Goal: Transaction & Acquisition: Book appointment/travel/reservation

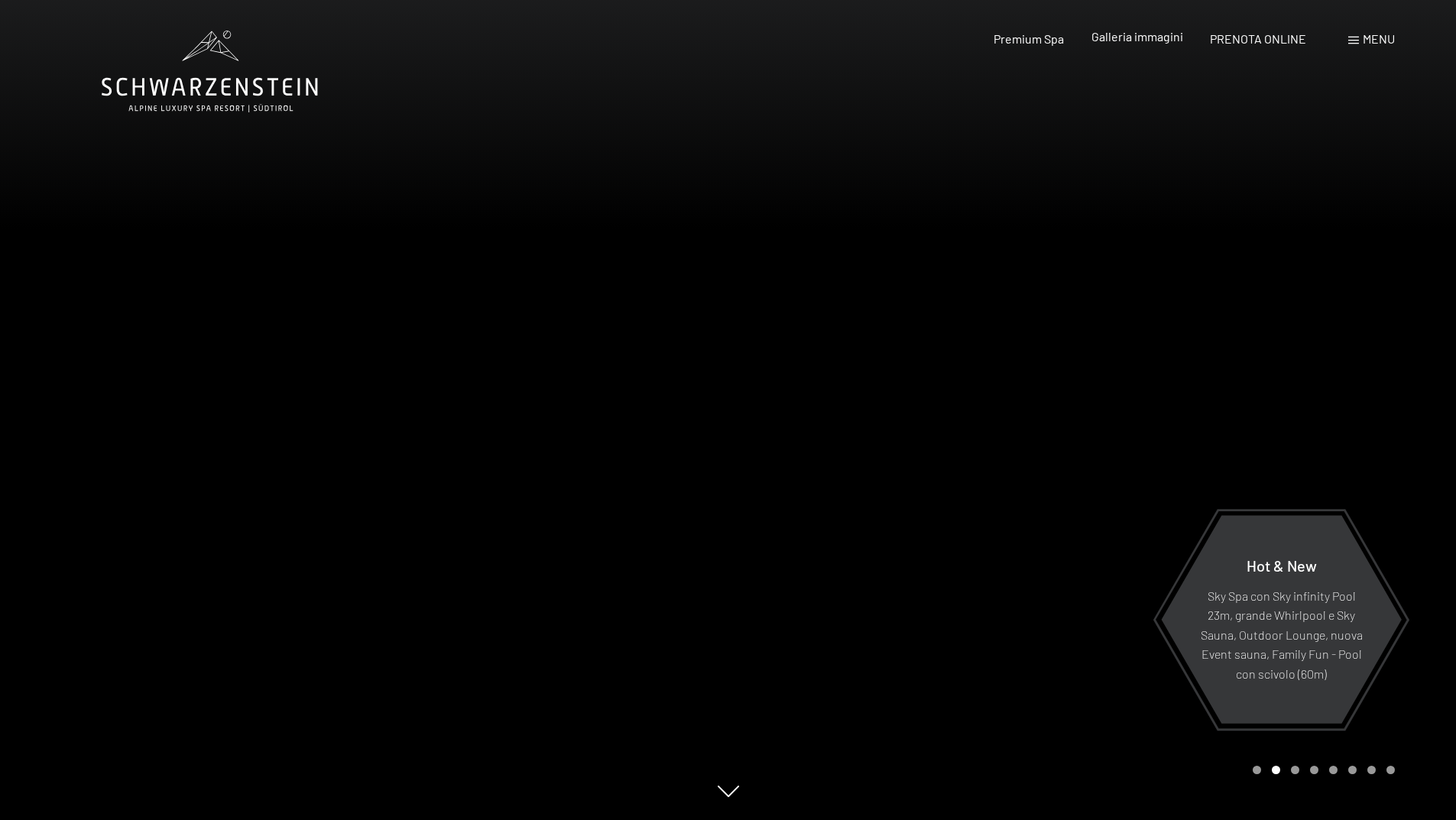
click at [1126, 38] on span "Galleria immagini" at bounding box center [1137, 36] width 92 height 14
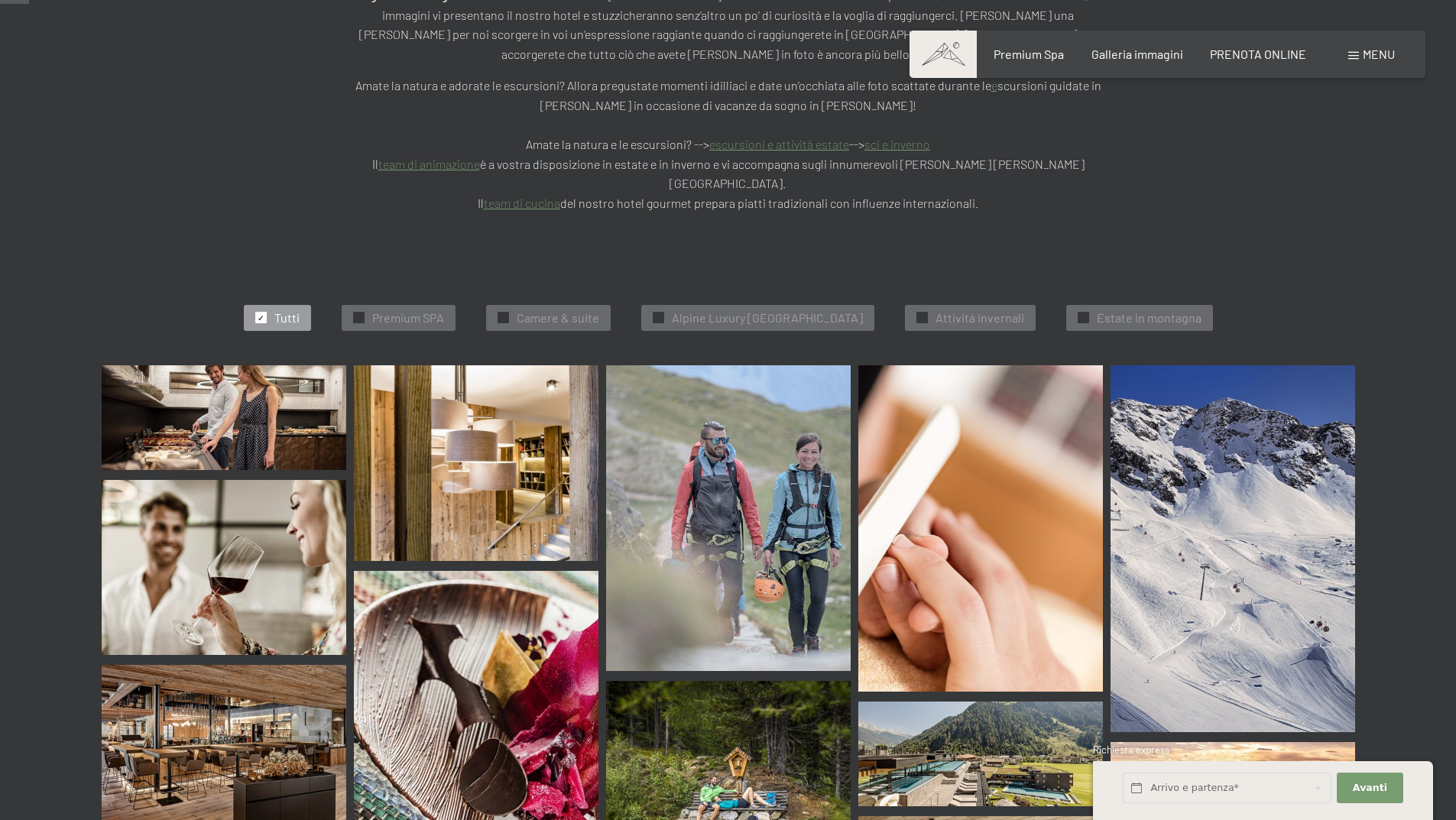
scroll to position [458, 0]
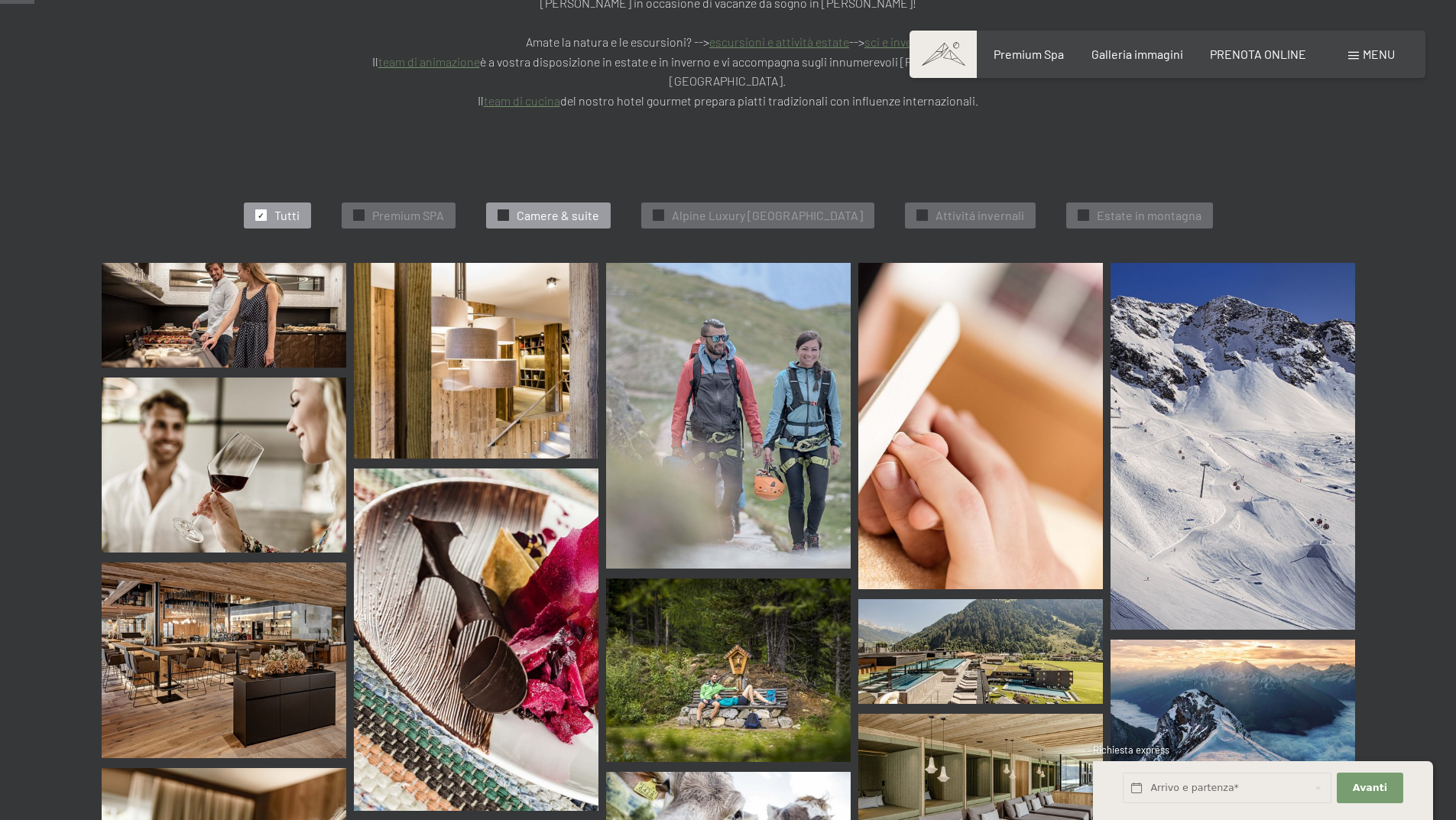
click at [549, 207] on span "Camere & suite" at bounding box center [557, 215] width 82 height 17
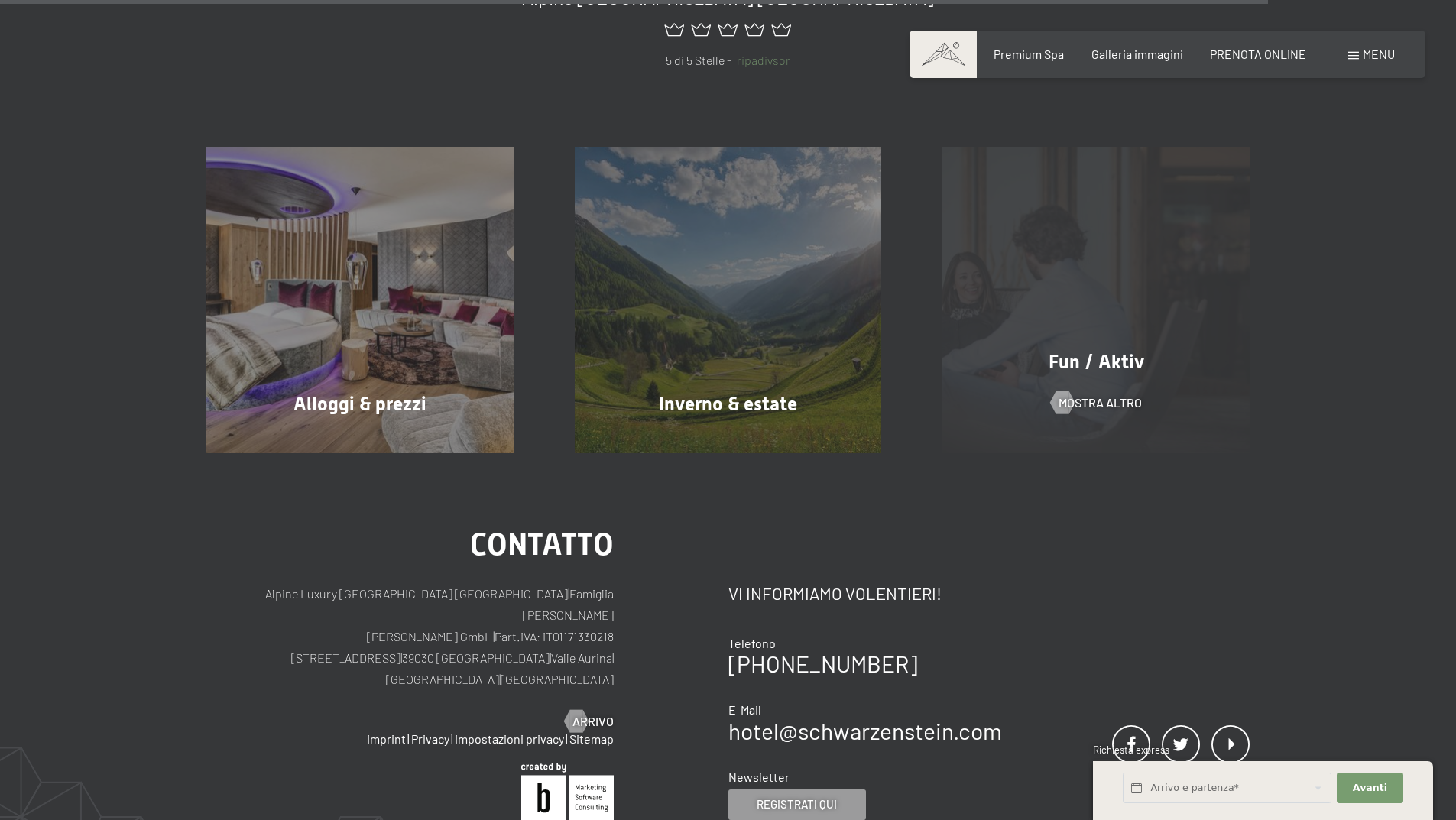
scroll to position [1610, 0]
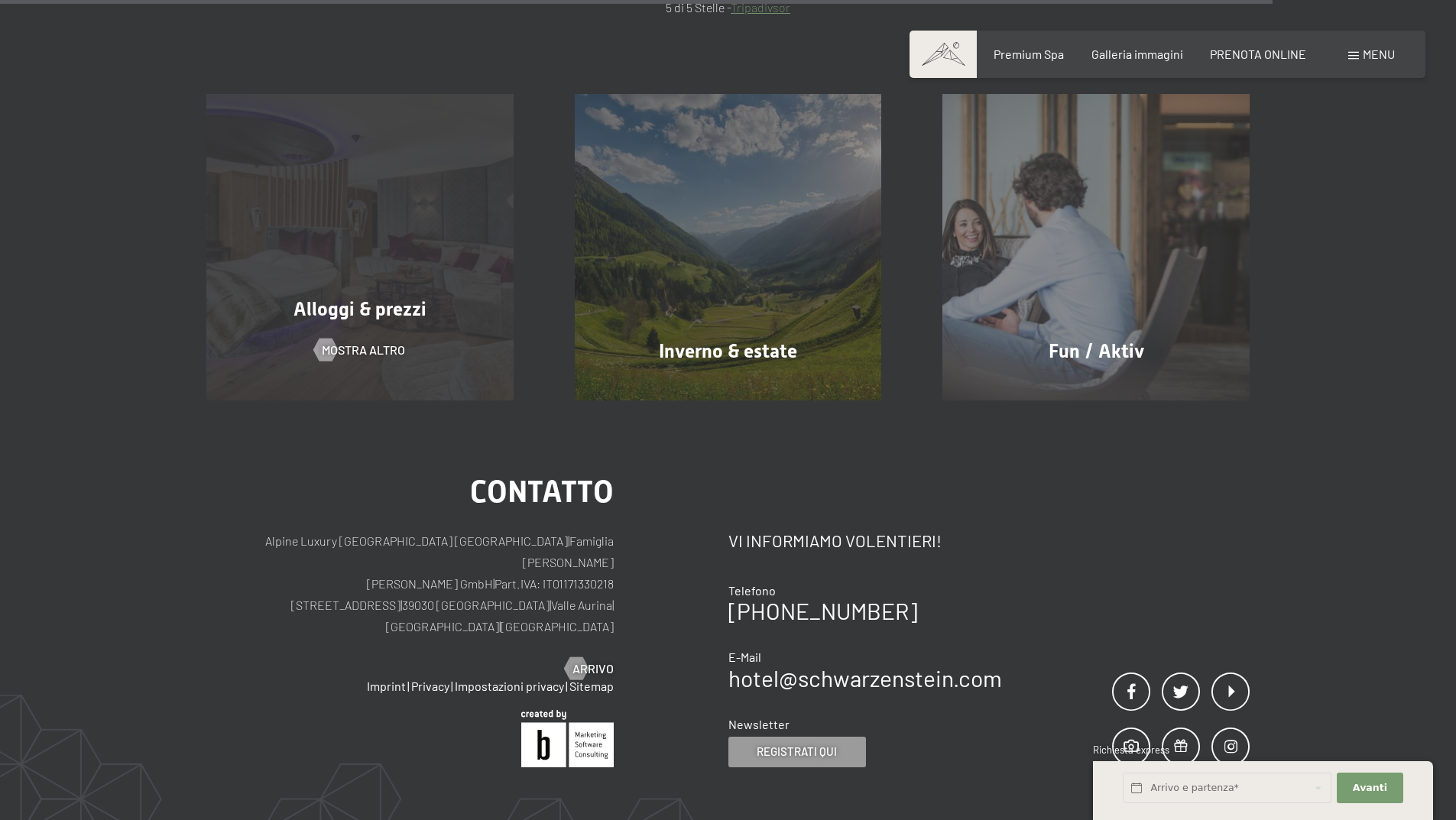
click at [391, 298] on span "Alloggi & prezzi" at bounding box center [360, 309] width 133 height 22
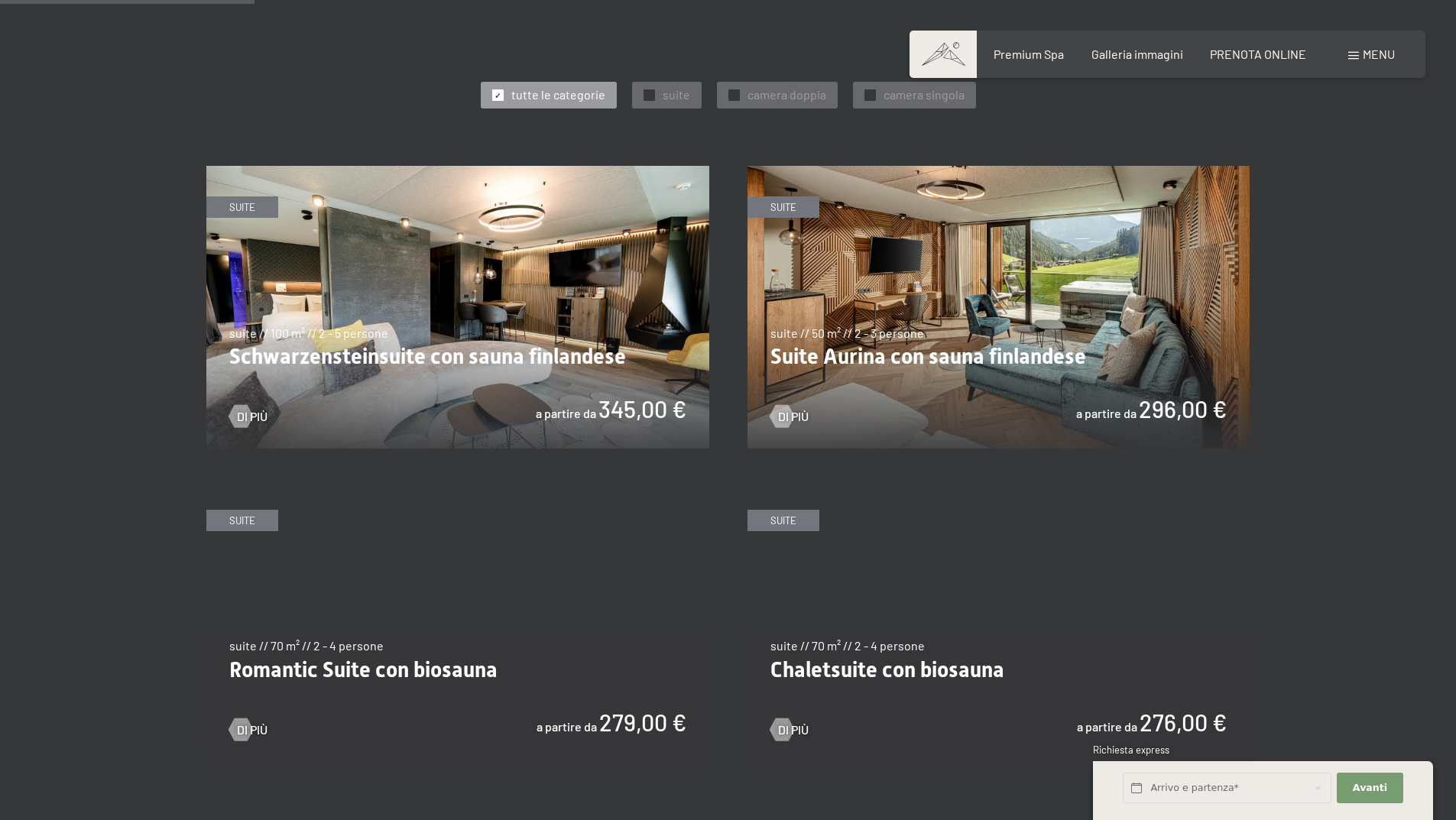
scroll to position [841, 0]
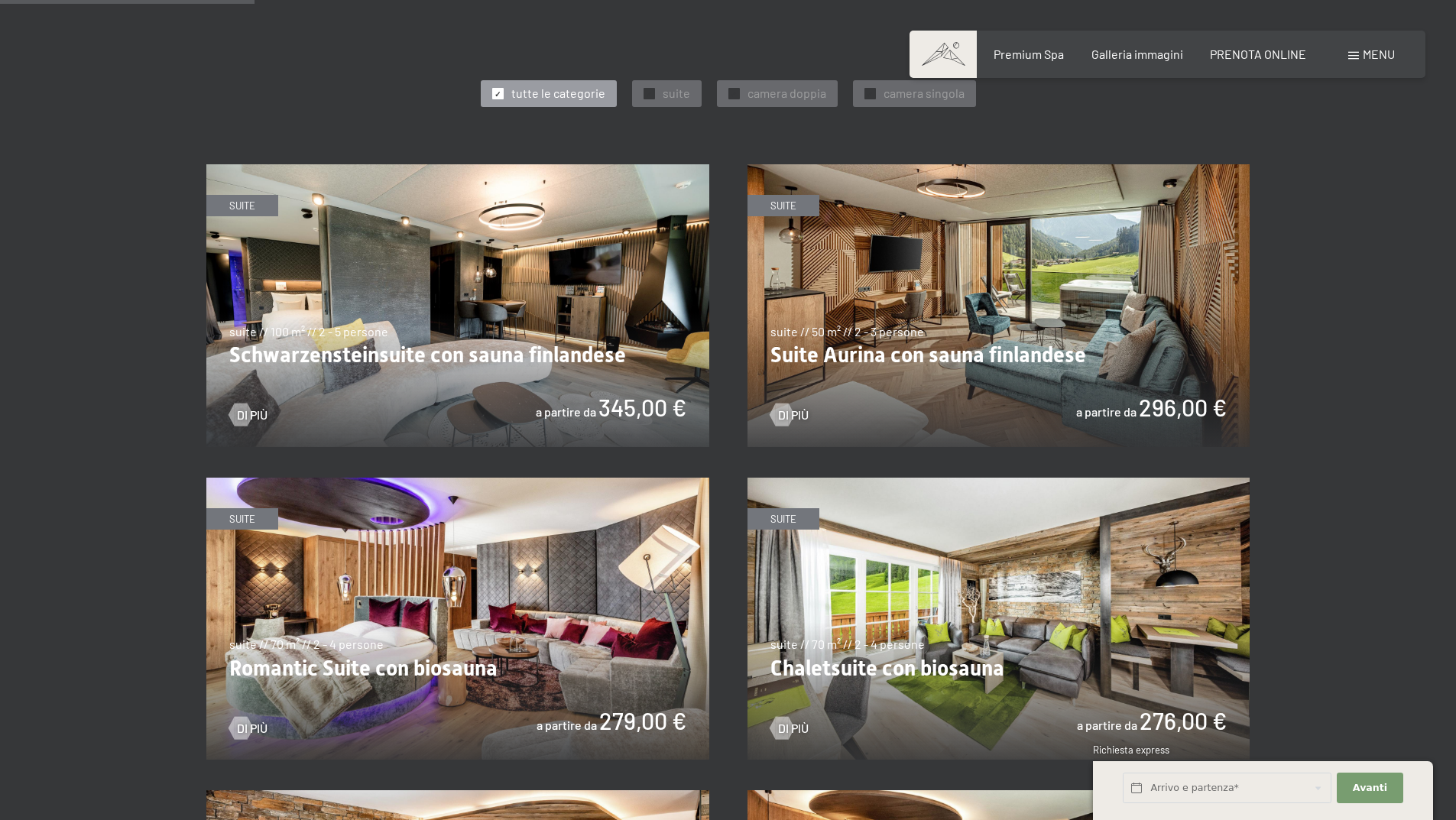
click at [949, 350] on img at bounding box center [999, 306] width 503 height 283
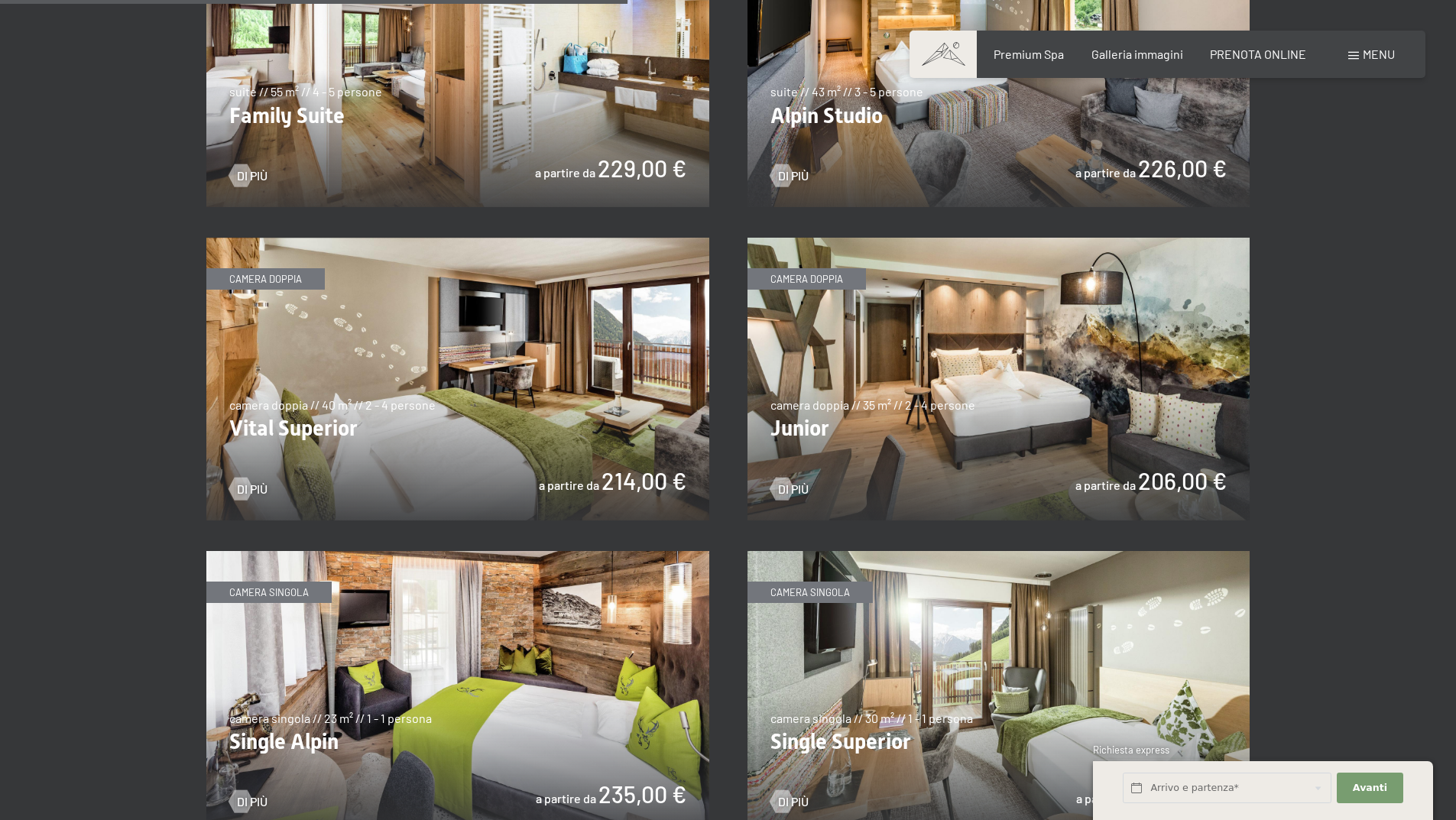
scroll to position [1987, 0]
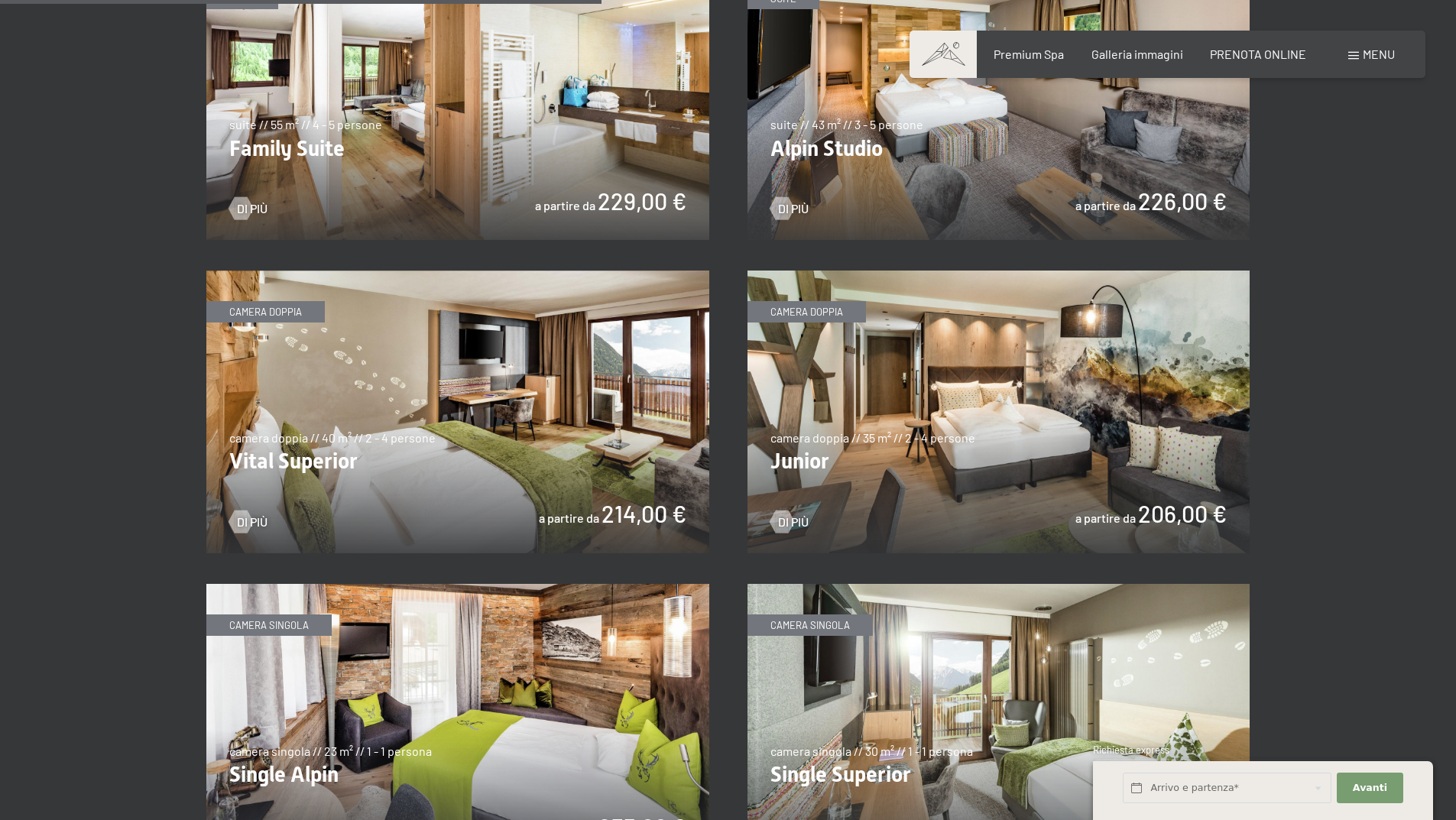
click at [326, 442] on img at bounding box center [457, 412] width 503 height 283
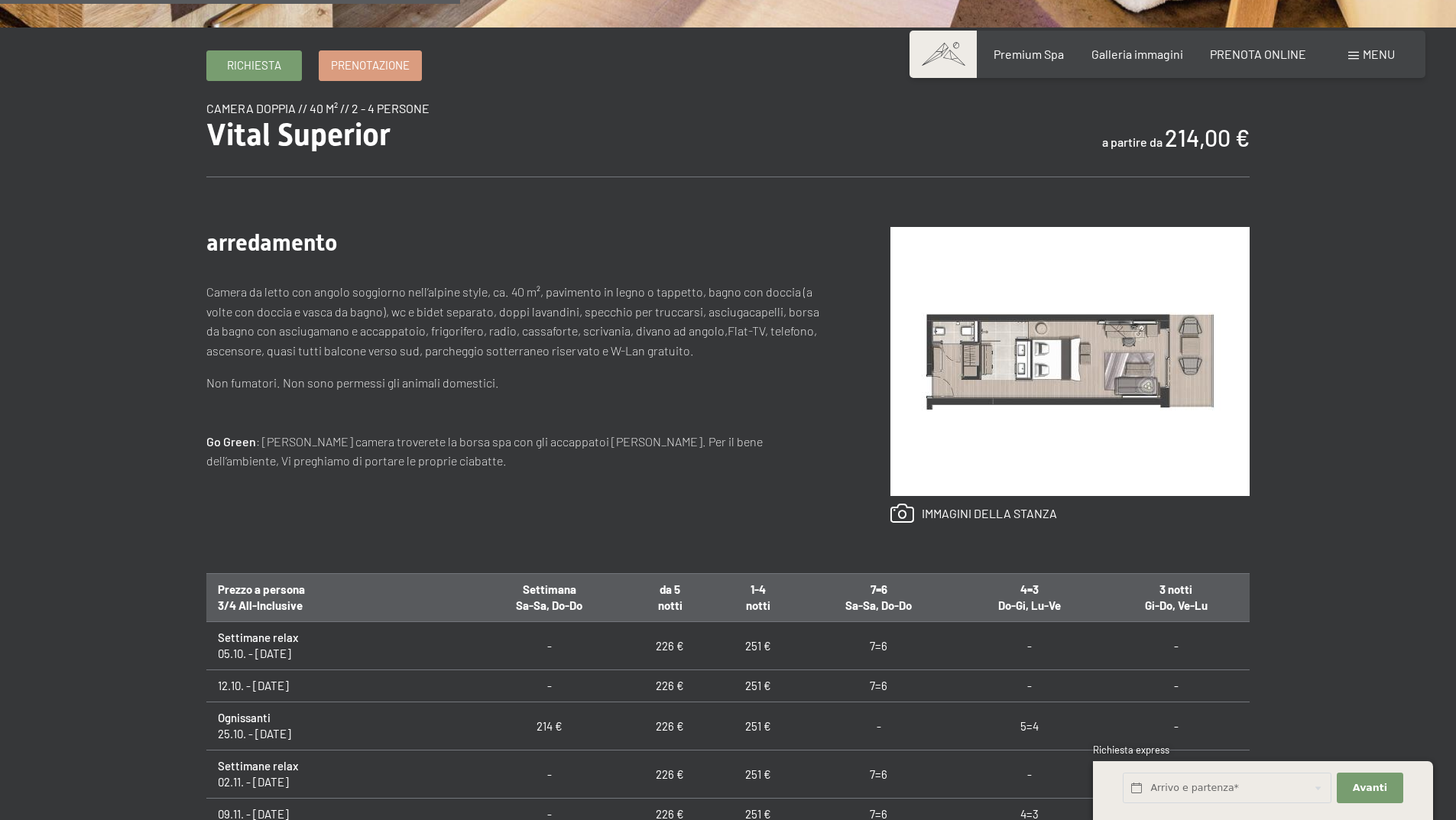
scroll to position [612, 0]
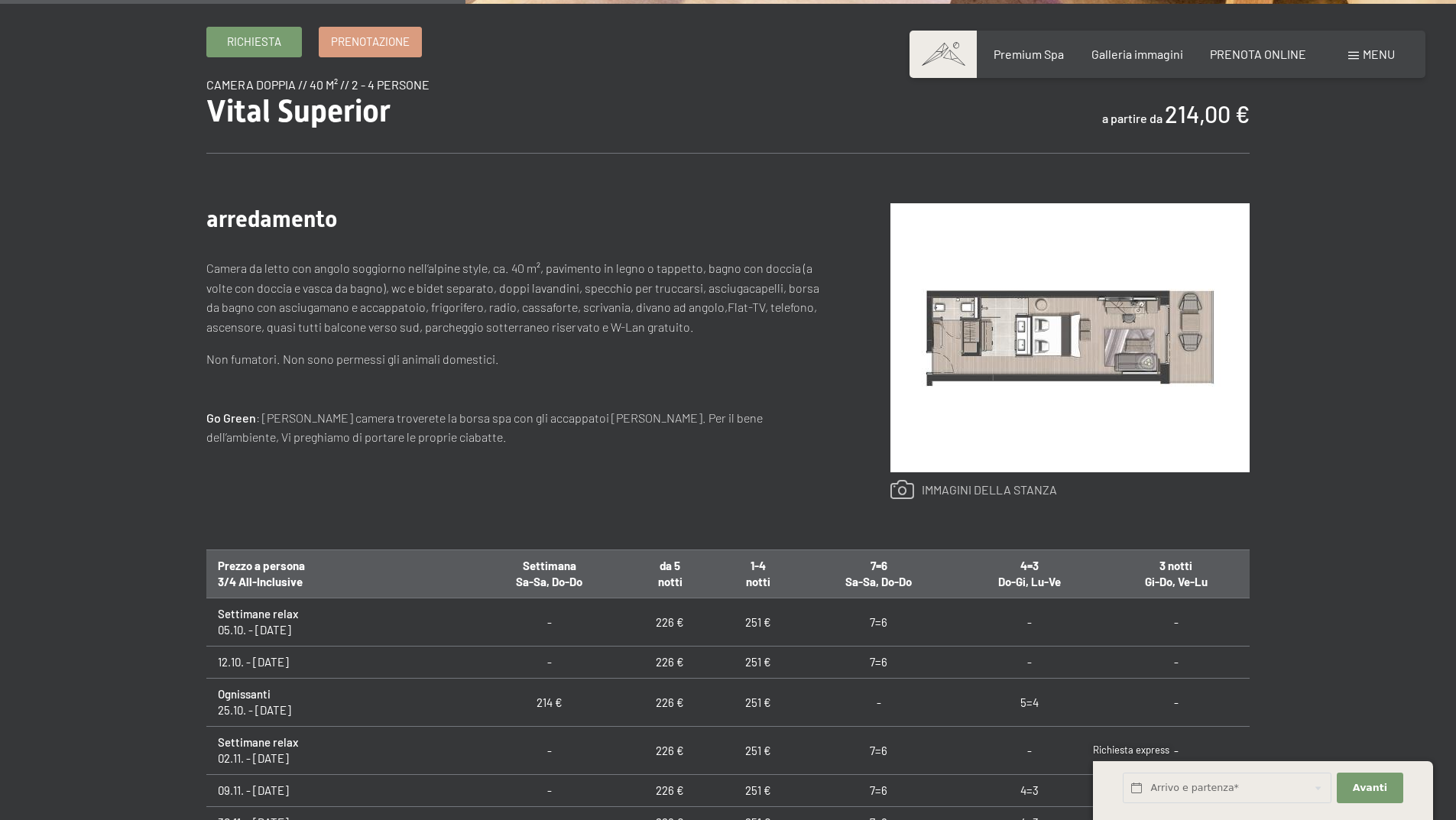
click at [960, 492] on link at bounding box center [973, 489] width 167 height 20
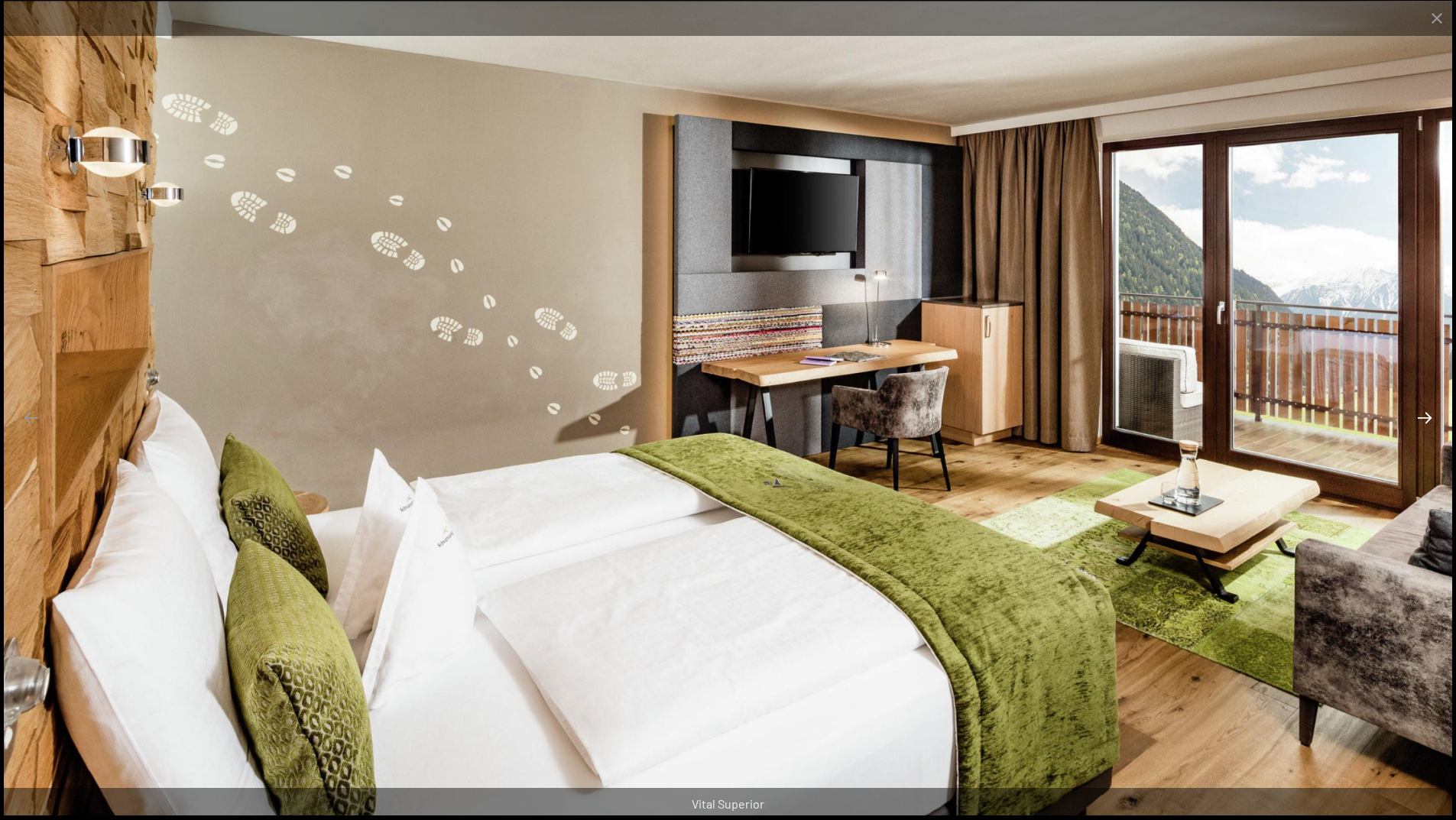
click at [1422, 430] on button "Next slide" at bounding box center [1424, 417] width 32 height 30
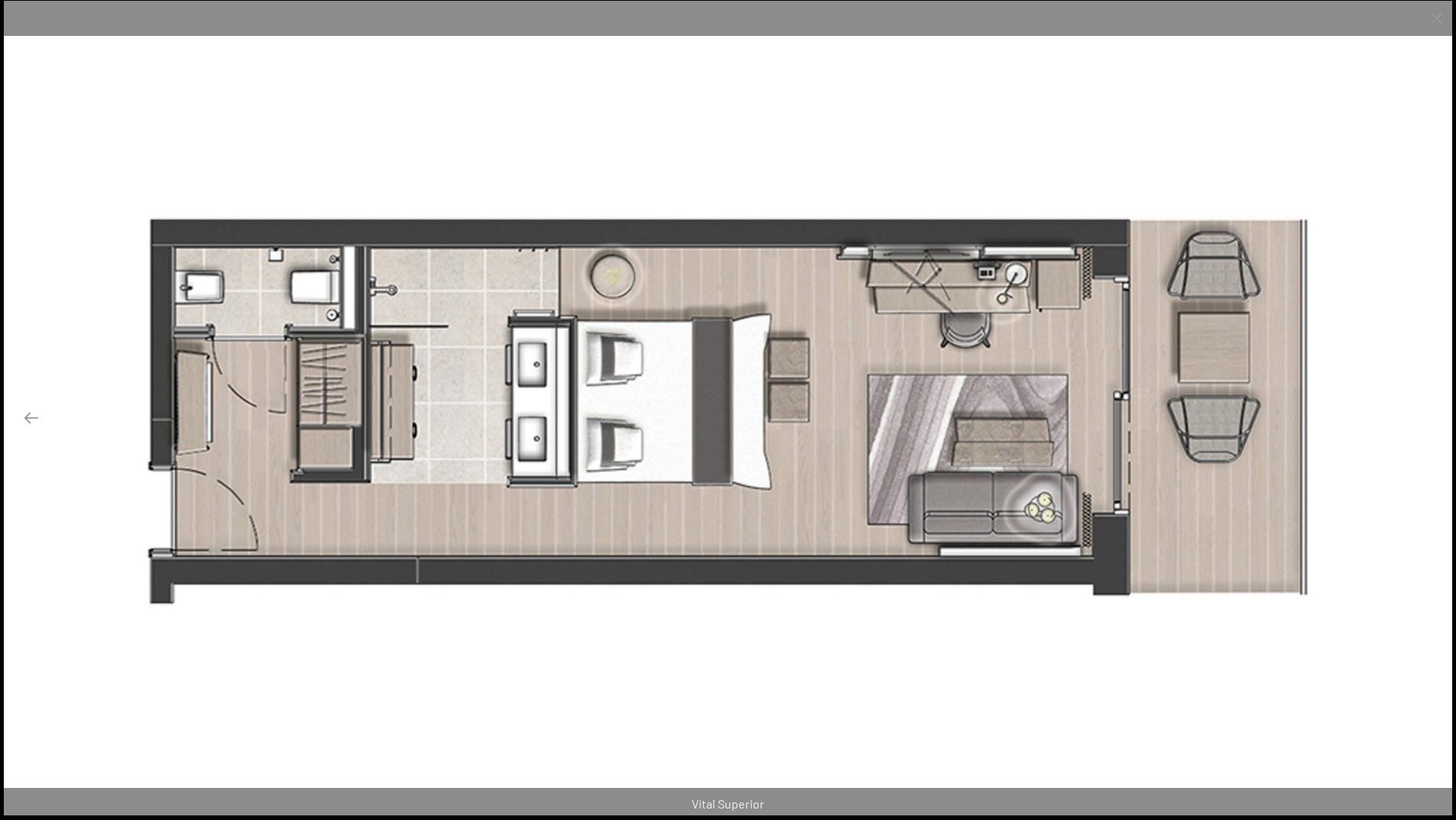
click at [1426, 421] on button "Next slide" at bounding box center [1424, 417] width 32 height 30
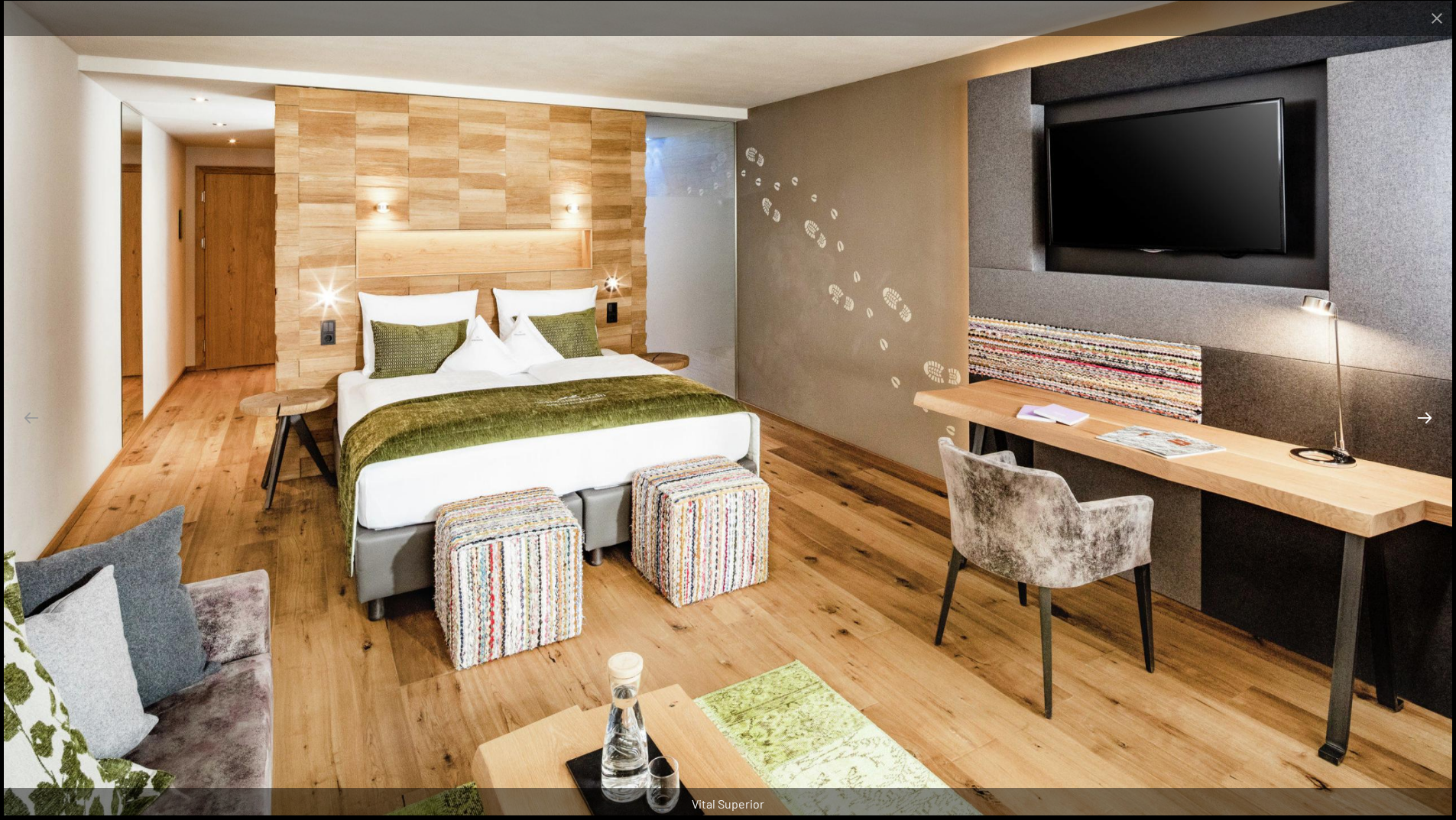
click at [1426, 421] on button "Next slide" at bounding box center [1424, 417] width 32 height 30
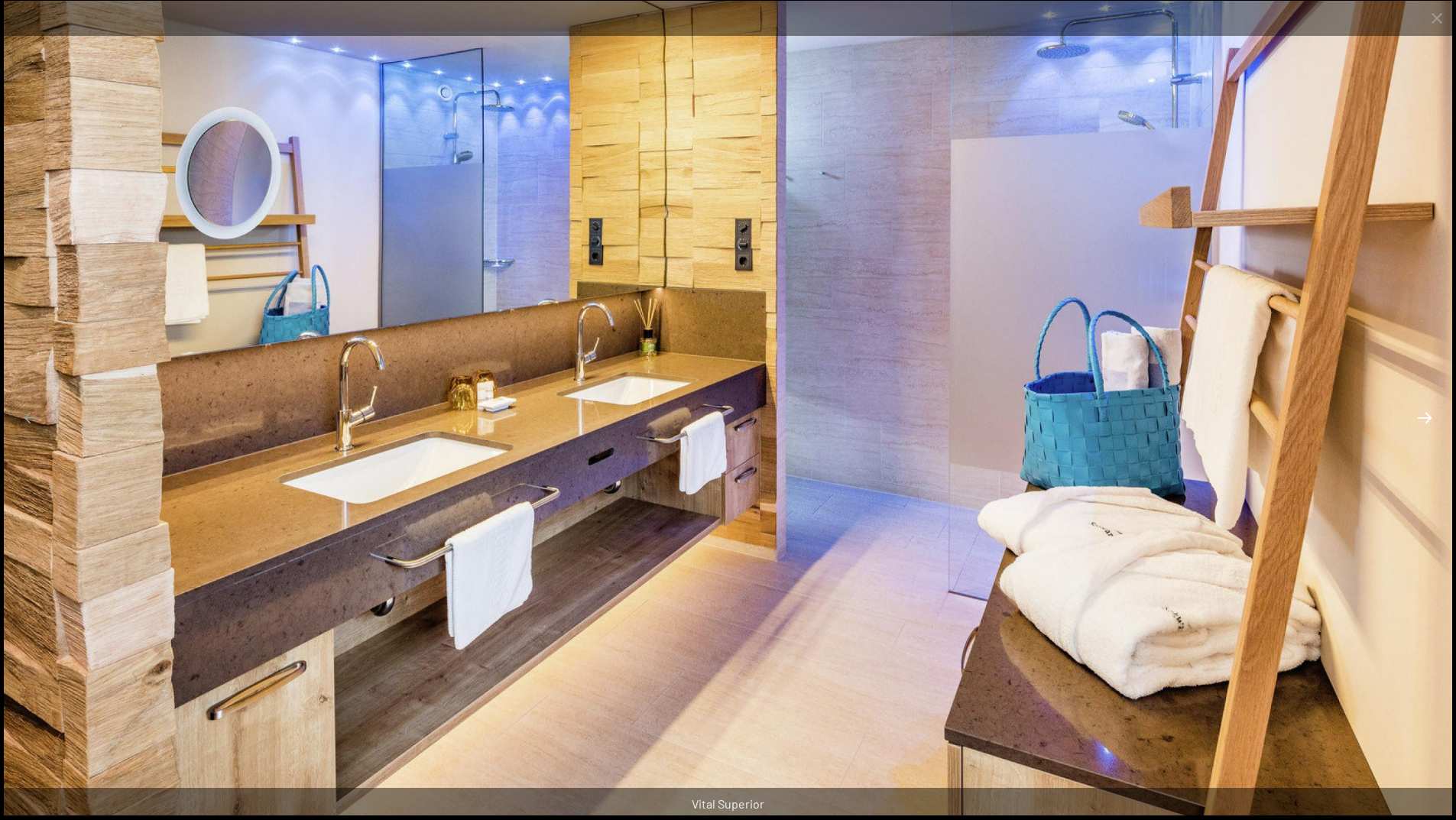
click at [1426, 421] on button "Next slide" at bounding box center [1424, 417] width 32 height 30
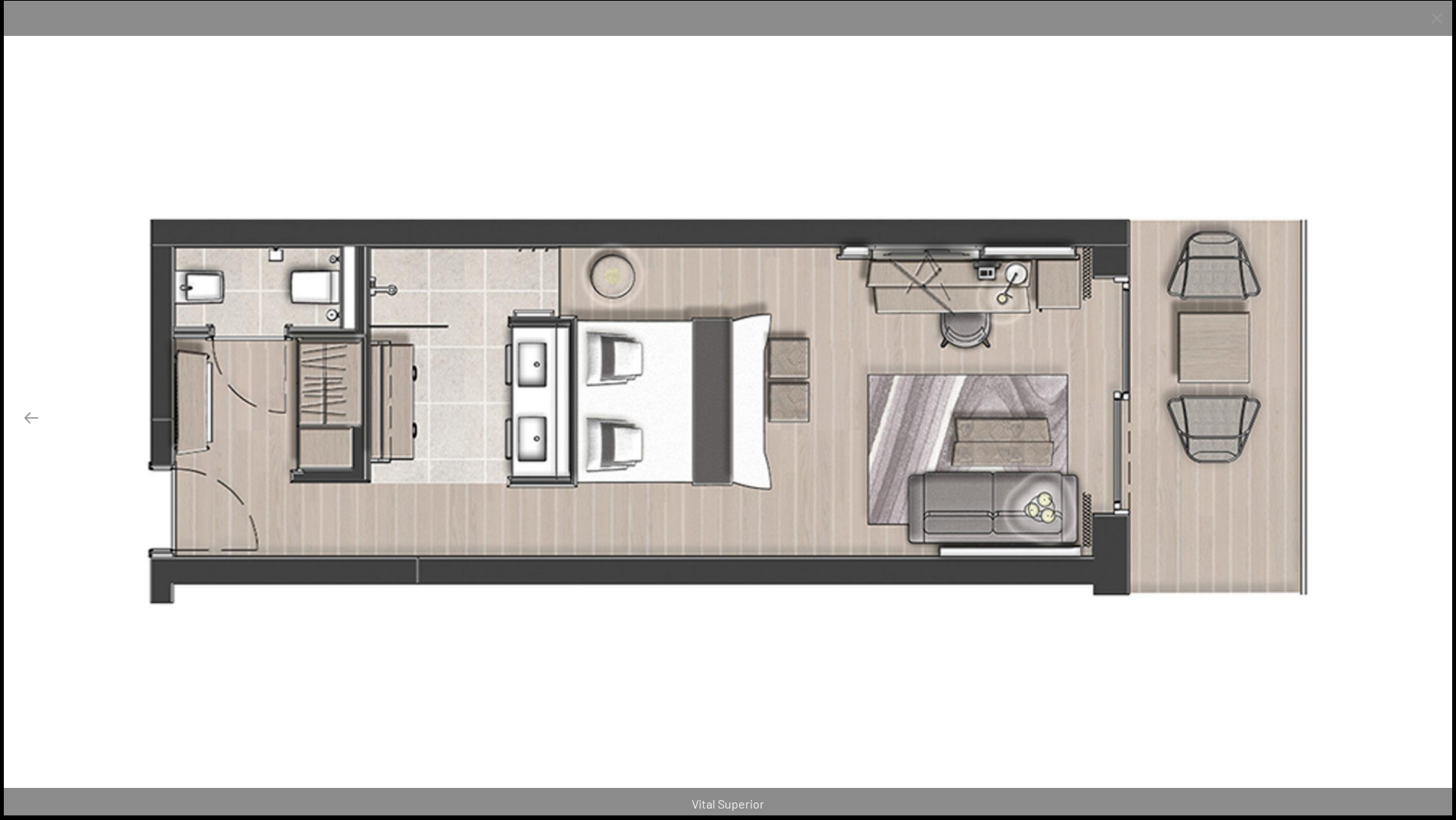
click at [1426, 421] on button "Next slide" at bounding box center [1424, 417] width 32 height 30
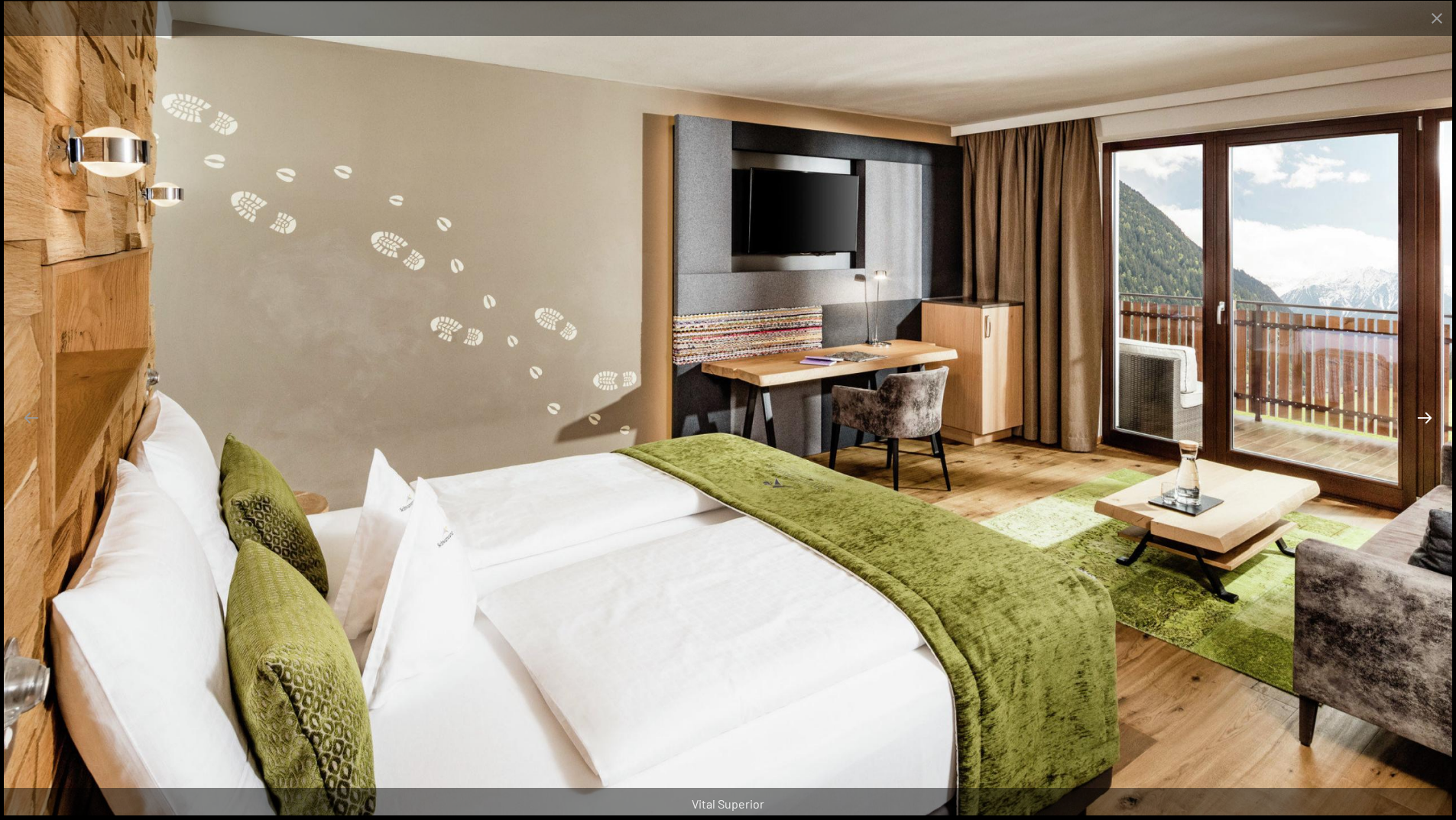
click at [1426, 421] on button "Next slide" at bounding box center [1424, 417] width 32 height 30
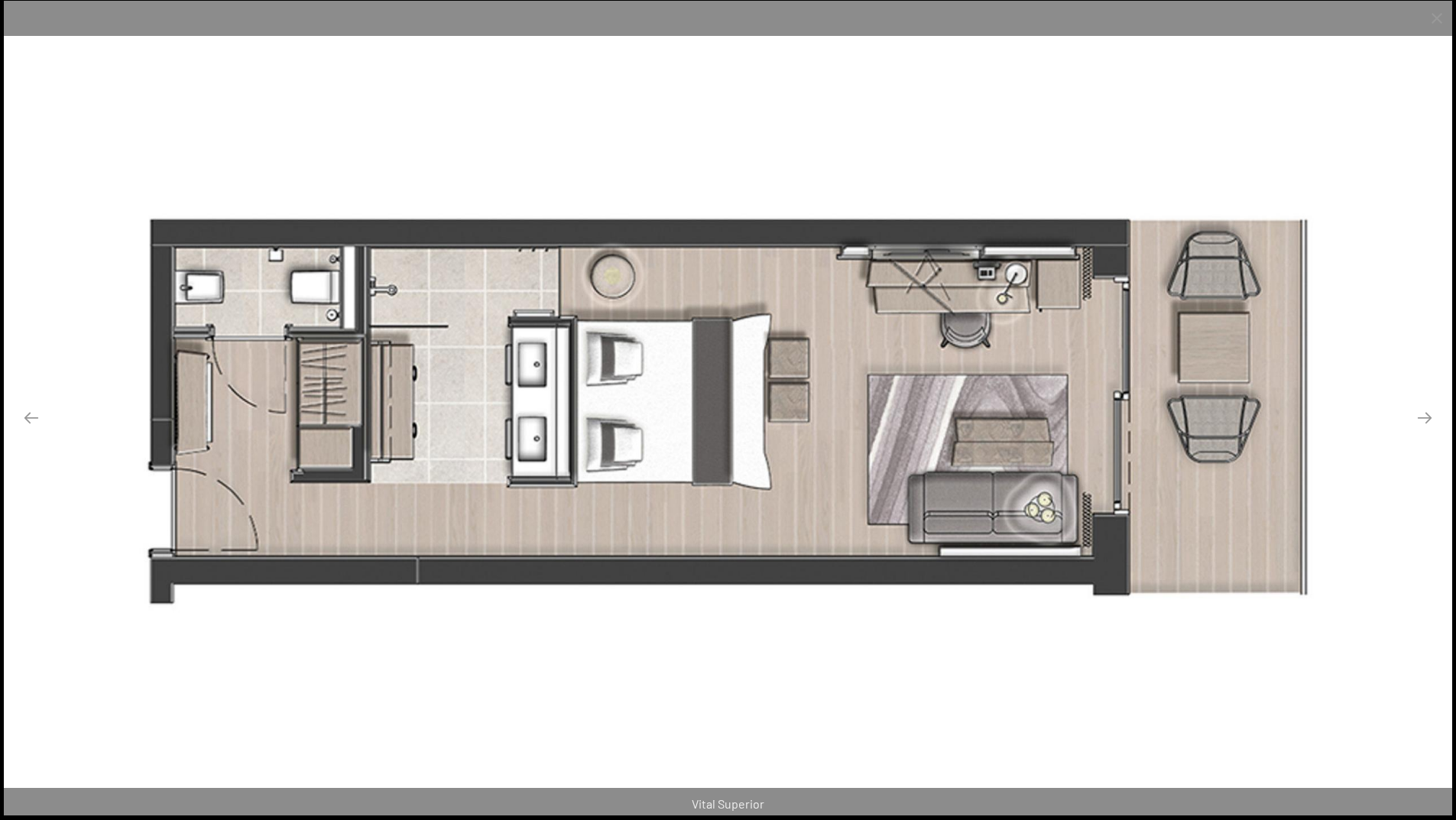
scroll to position [77, 0]
click at [1431, 420] on button "Next slide" at bounding box center [1424, 417] width 32 height 30
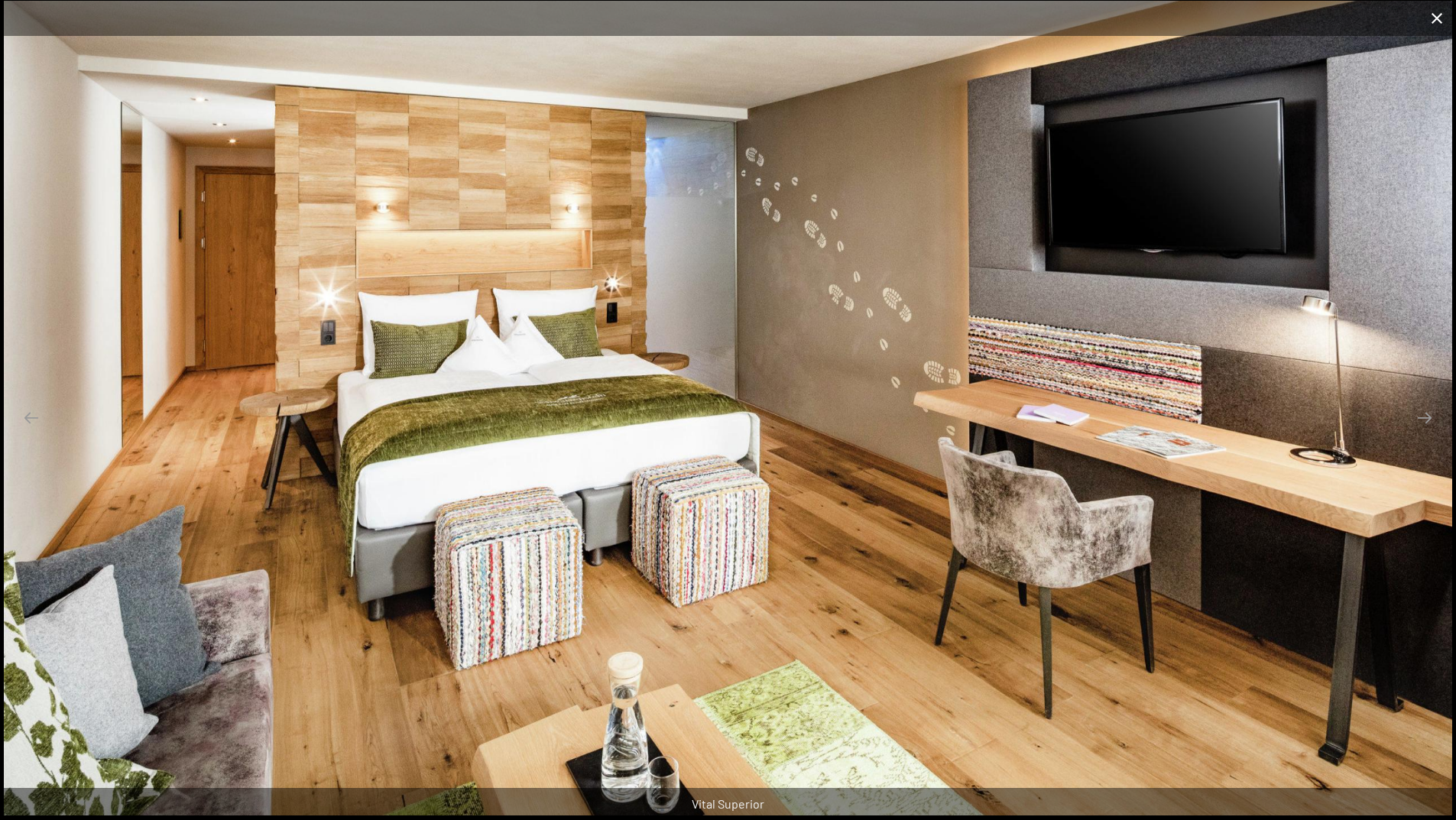
click at [1438, 18] on button "Close gallery" at bounding box center [1437, 18] width 38 height 36
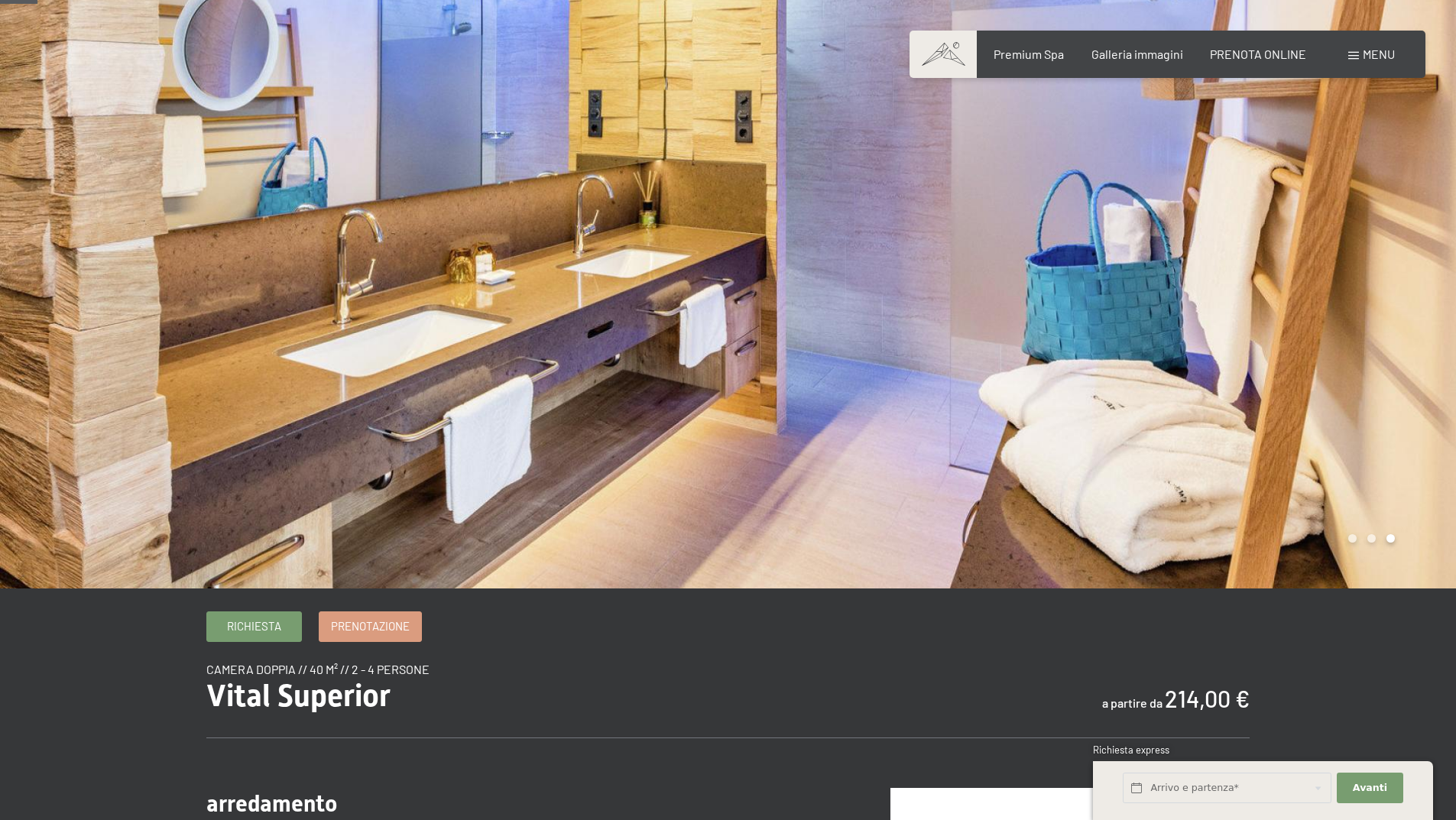
scroll to position [0, 0]
